Goal: Task Accomplishment & Management: Manage account settings

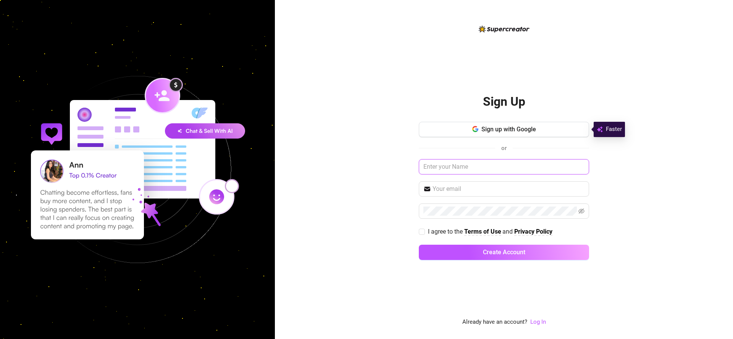
click at [458, 164] on input "text" at bounding box center [504, 166] width 170 height 15
type input "a"
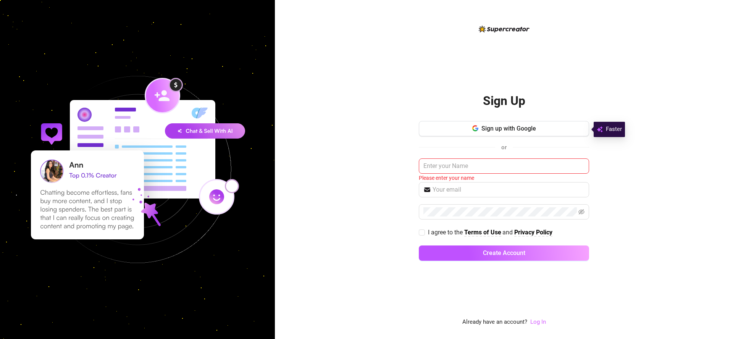
click at [539, 319] on link "Log In" at bounding box center [538, 321] width 16 height 7
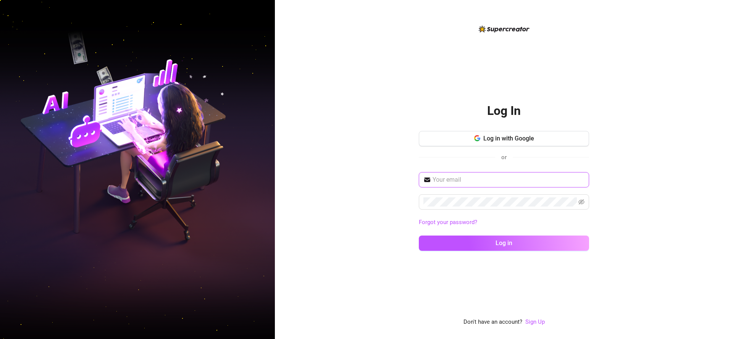
click at [493, 182] on input "text" at bounding box center [509, 179] width 152 height 9
type input "[EMAIL_ADDRESS][DOMAIN_NAME]"
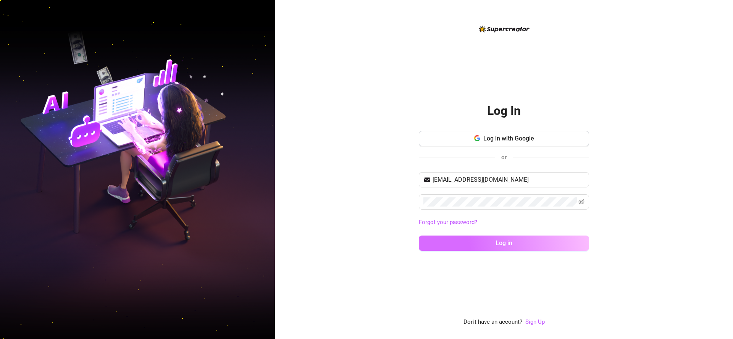
click at [510, 244] on span "Log in" at bounding box center [504, 242] width 17 height 7
